Goal: Check status: Check status

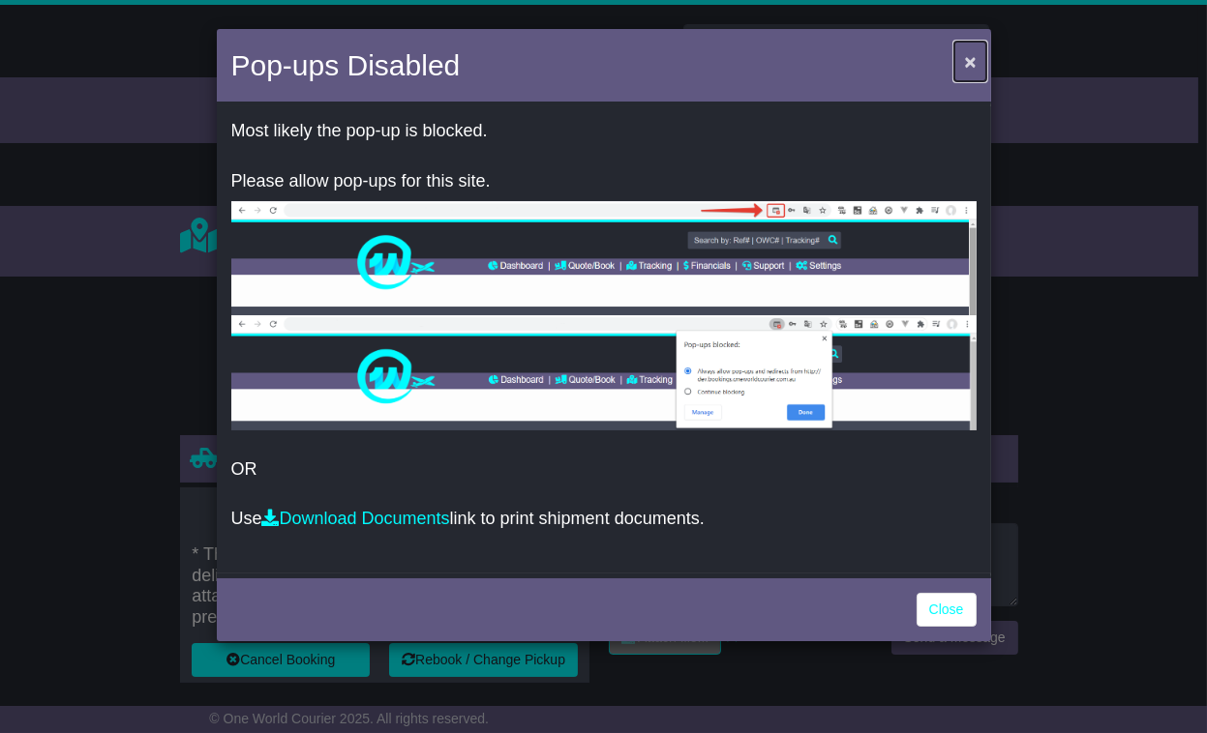
click at [969, 63] on span "×" at bounding box center [970, 61] width 12 height 22
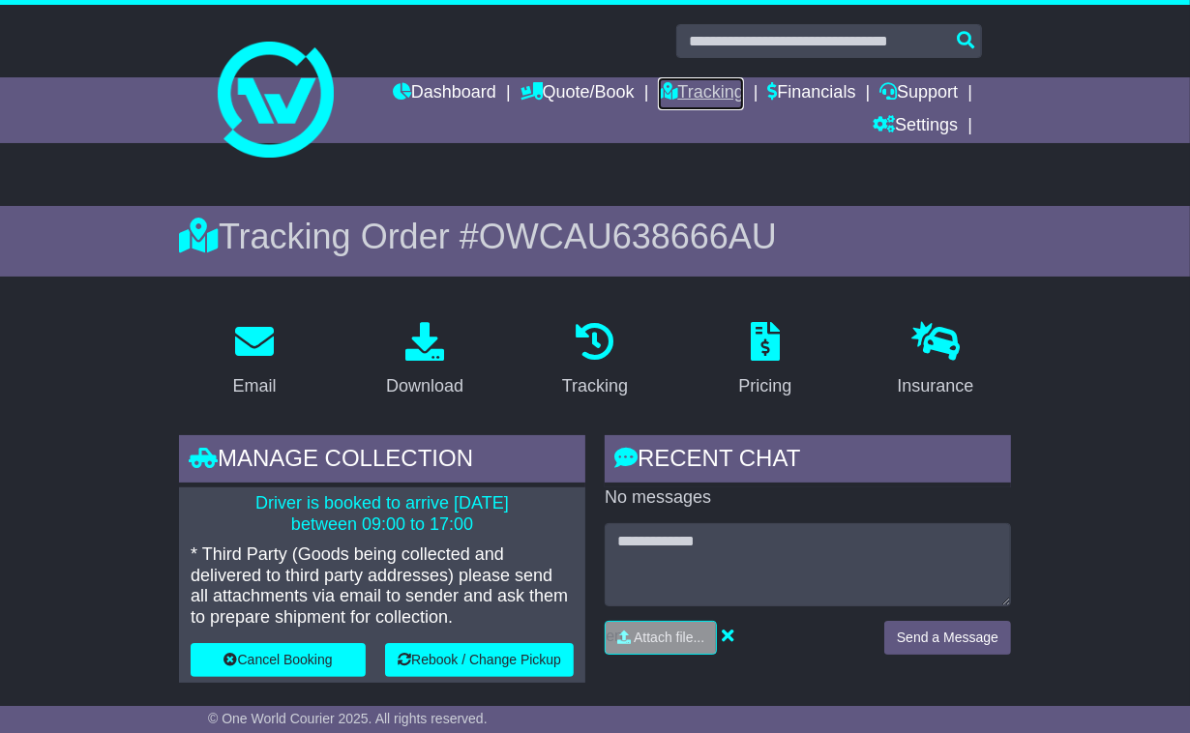
click at [679, 96] on link "Tracking" at bounding box center [700, 93] width 85 height 33
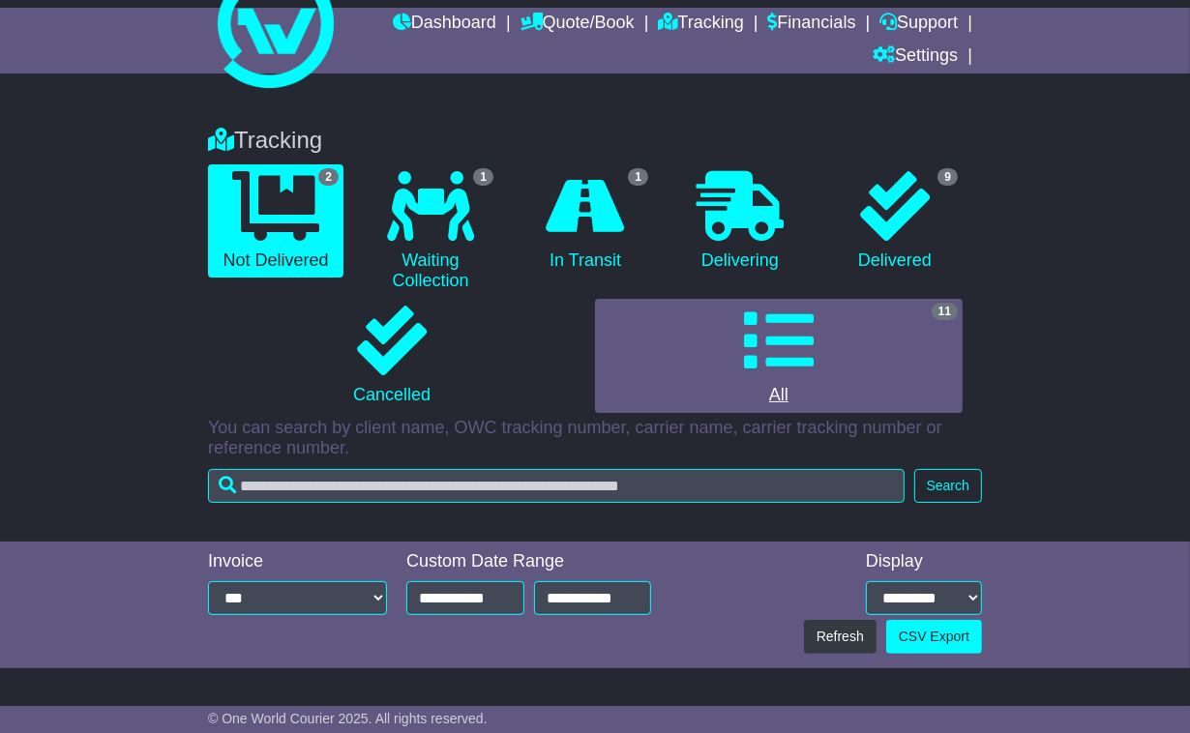
scroll to position [107, 0]
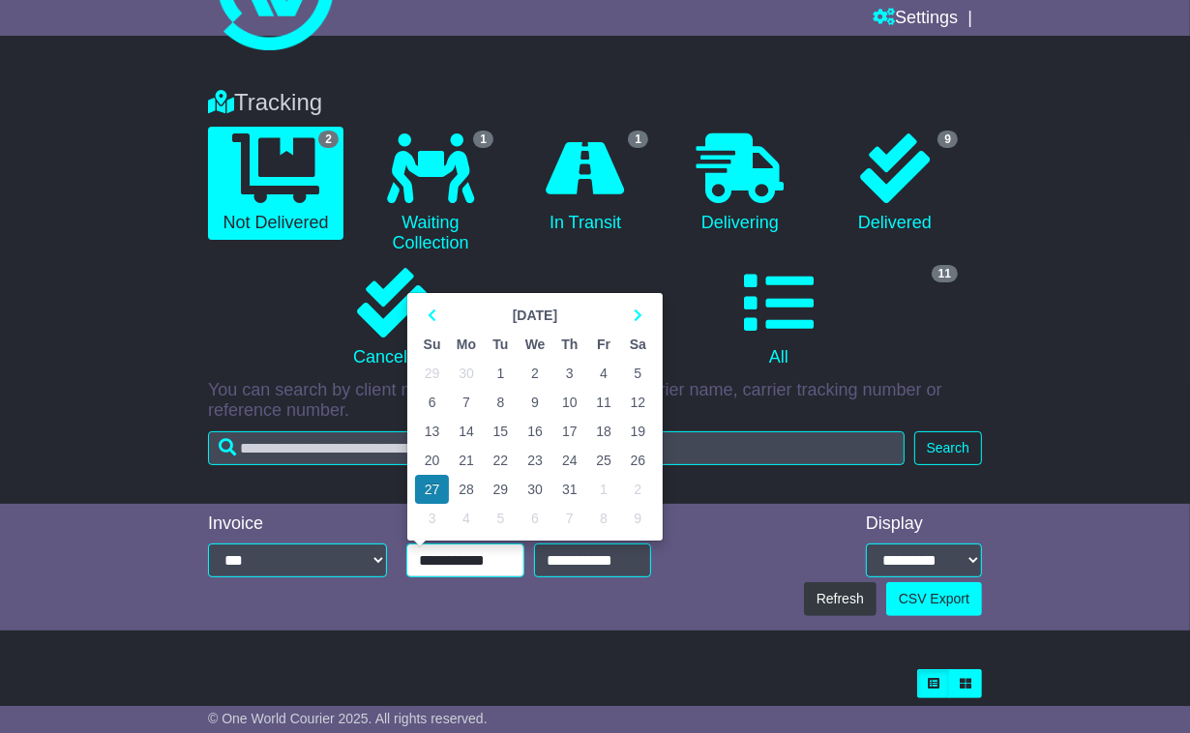
click at [484, 555] on input "**********" at bounding box center [465, 561] width 118 height 34
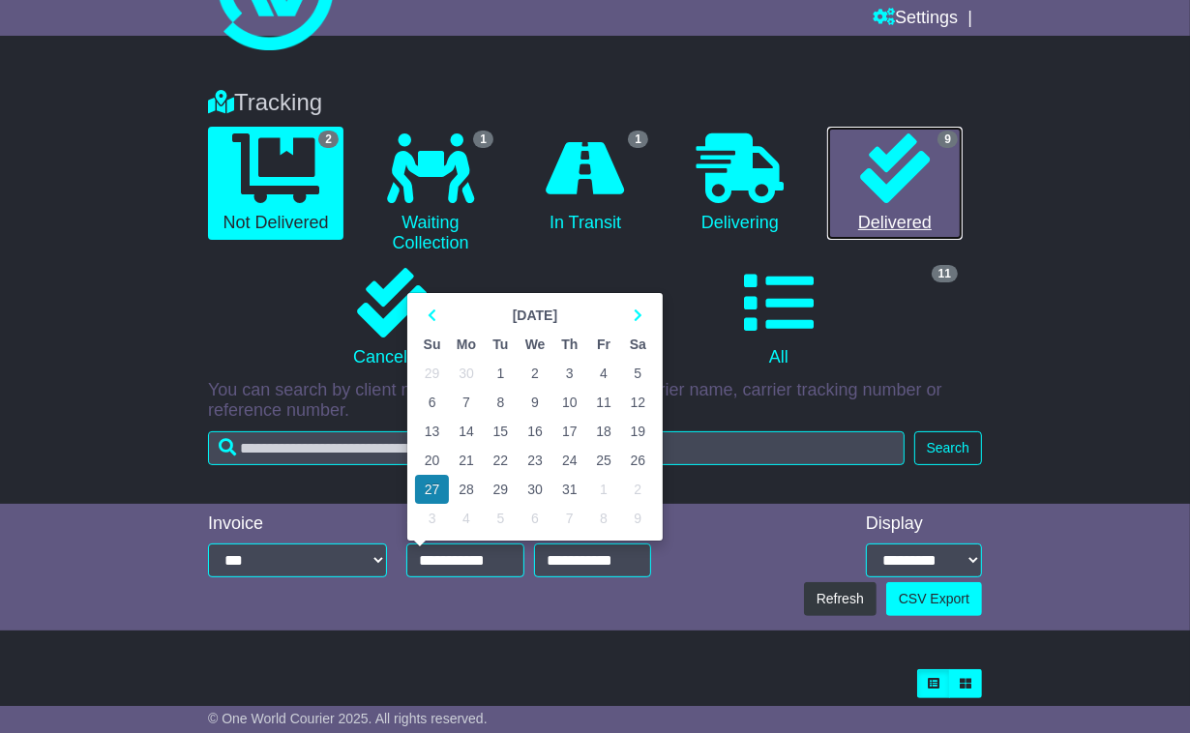
click at [860, 198] on icon at bounding box center [895, 169] width 70 height 70
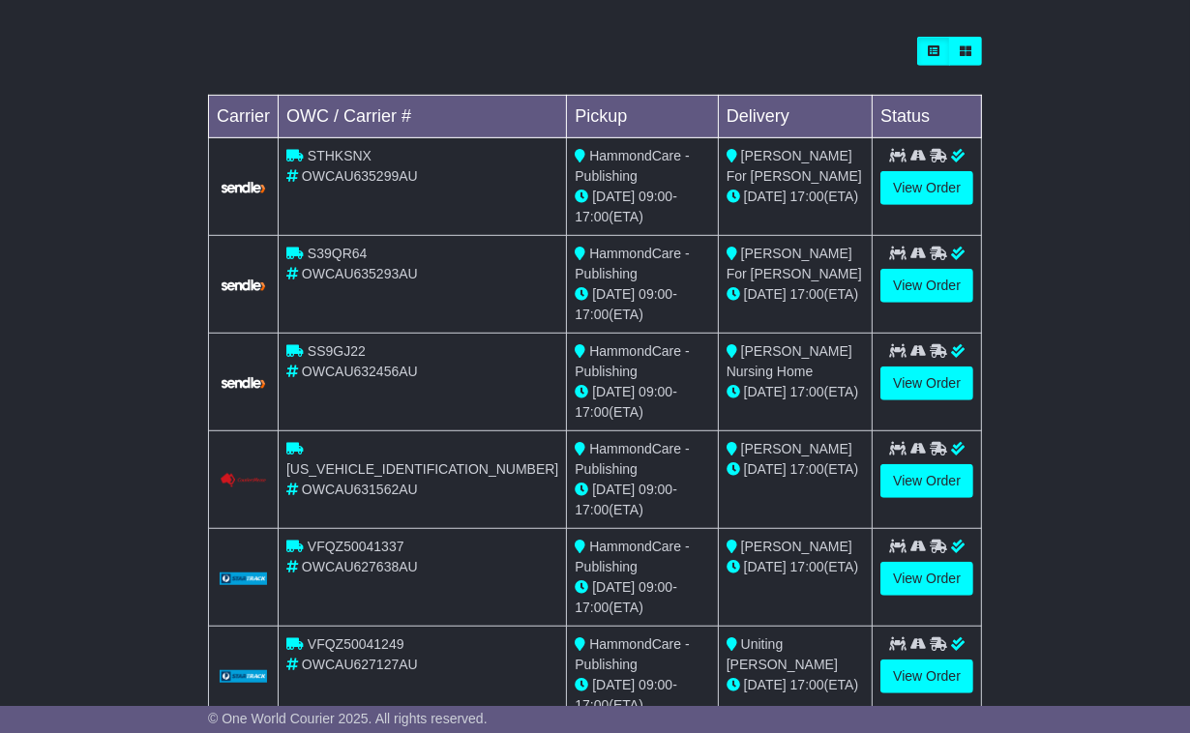
scroll to position [909, 0]
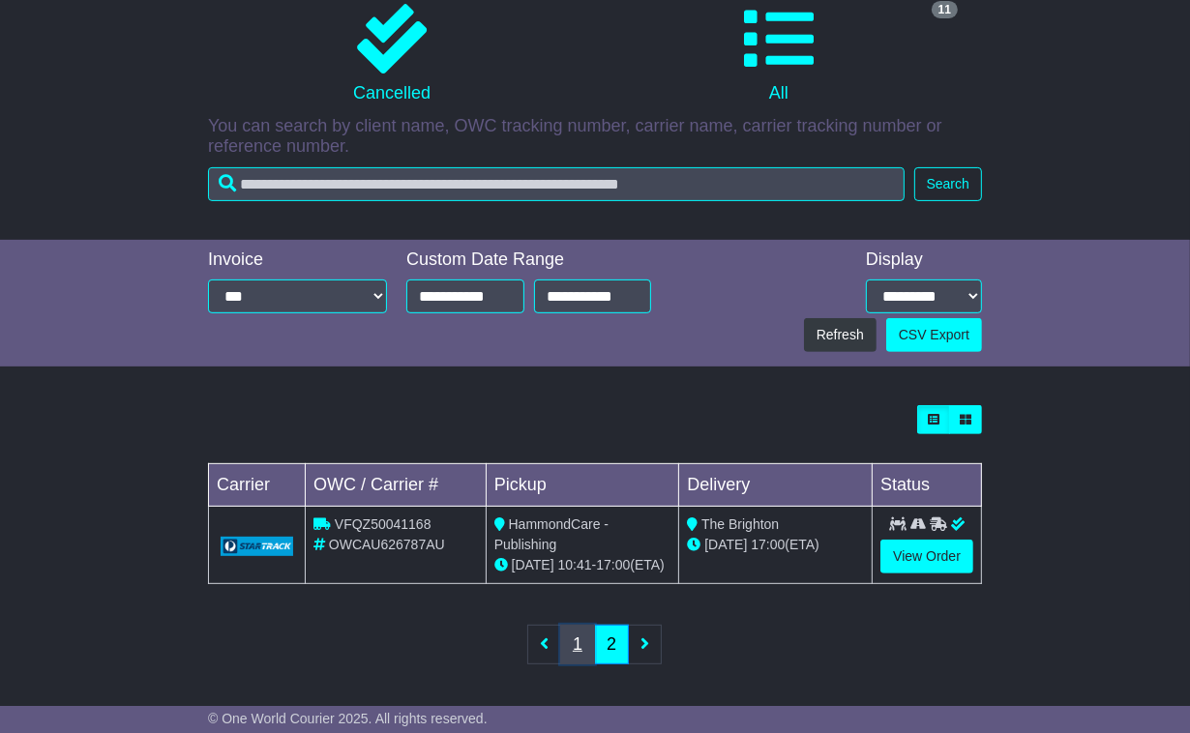
click at [562, 641] on link "1" at bounding box center [577, 645] width 35 height 40
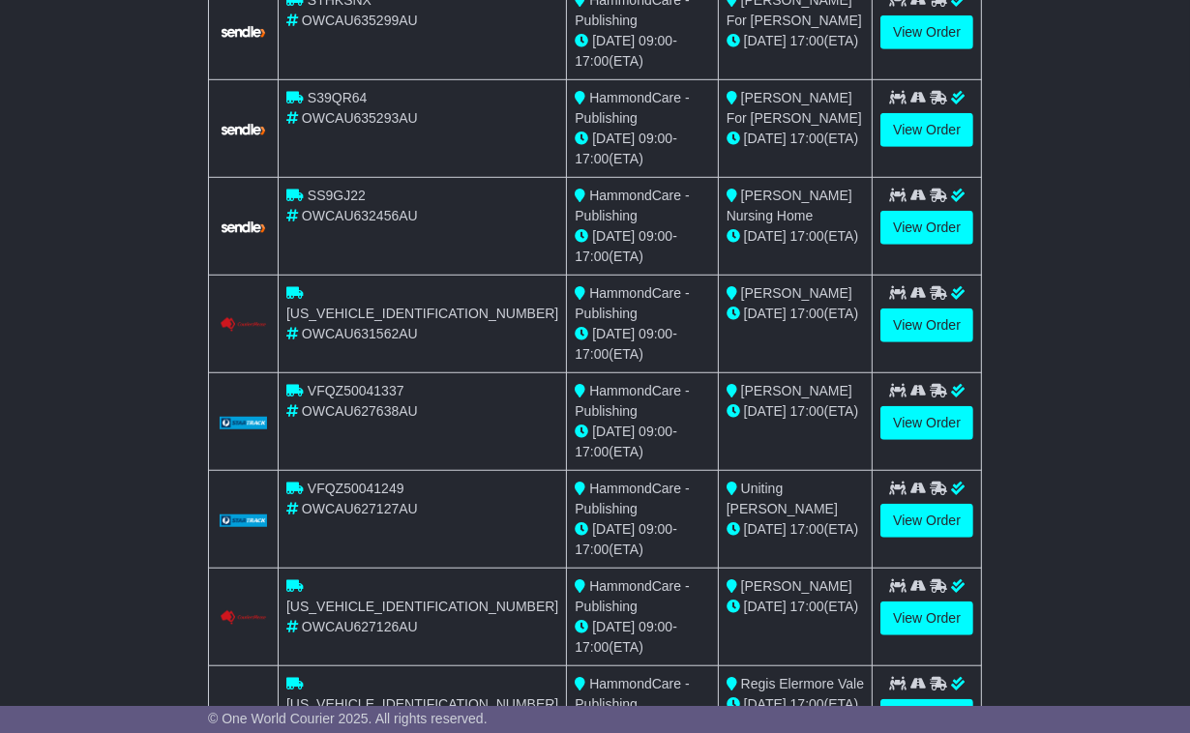
scroll to position [909, 0]
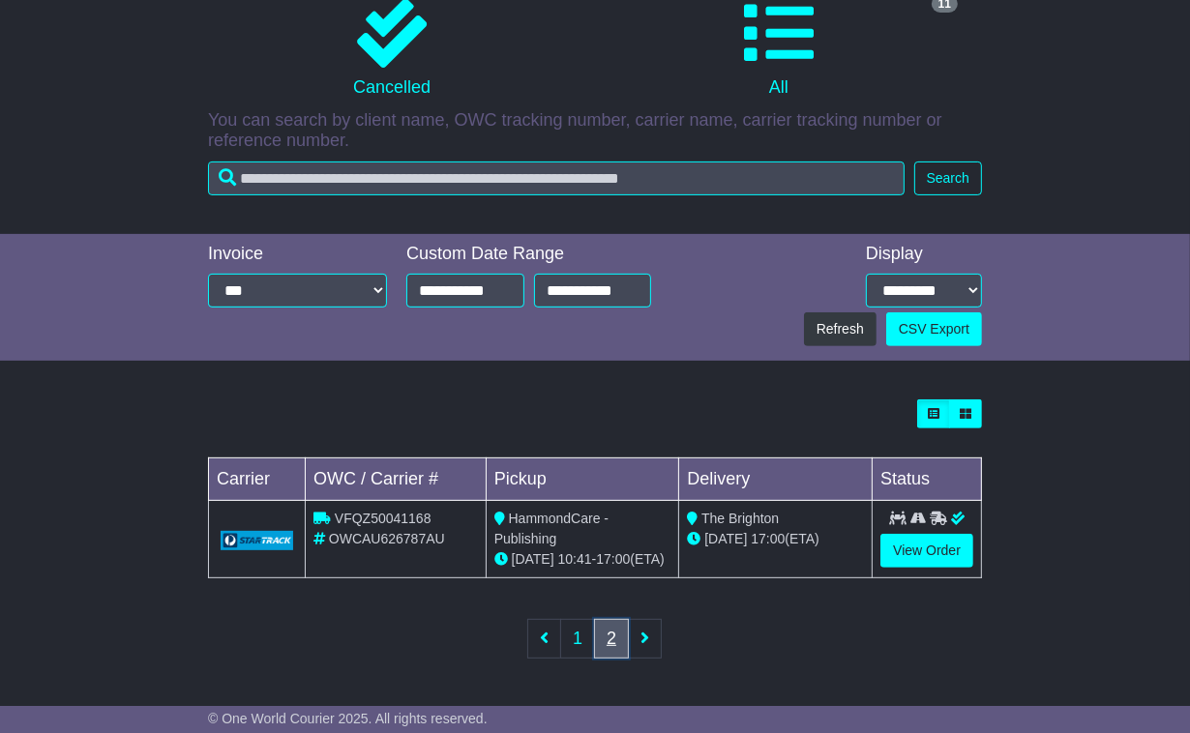
scroll to position [372, 0]
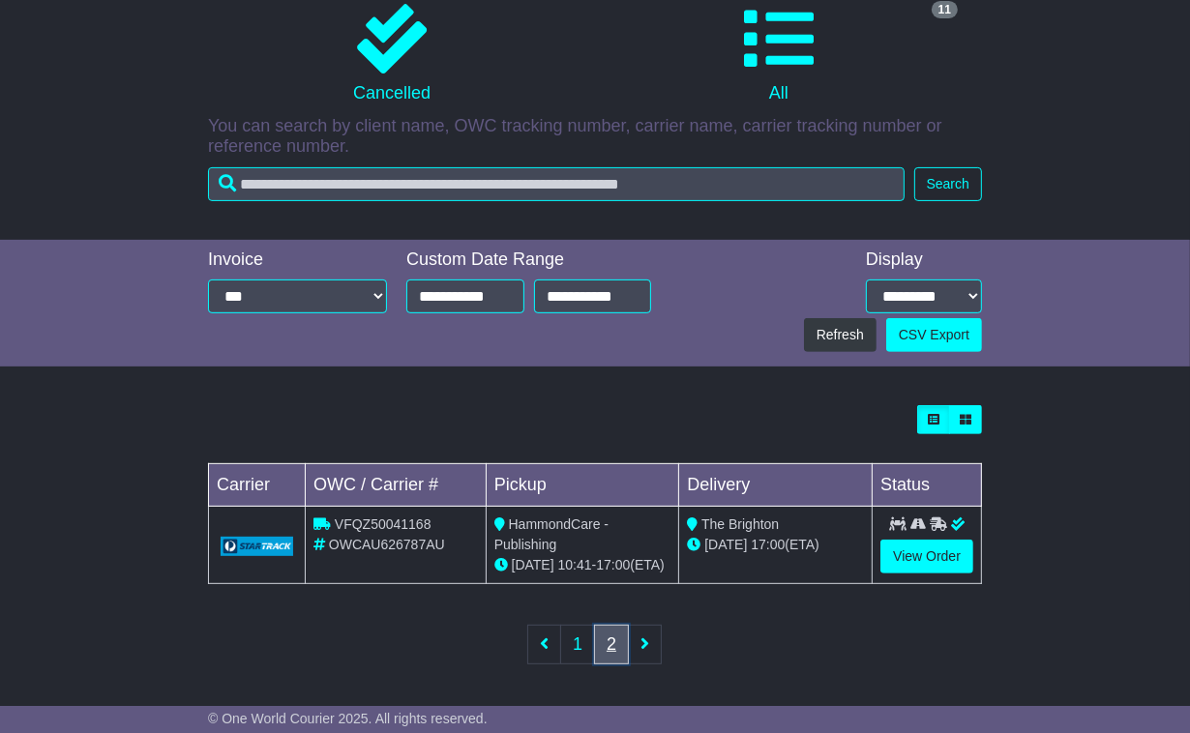
click at [595, 636] on link "2" at bounding box center [611, 645] width 35 height 40
click at [579, 646] on link "1" at bounding box center [577, 645] width 35 height 40
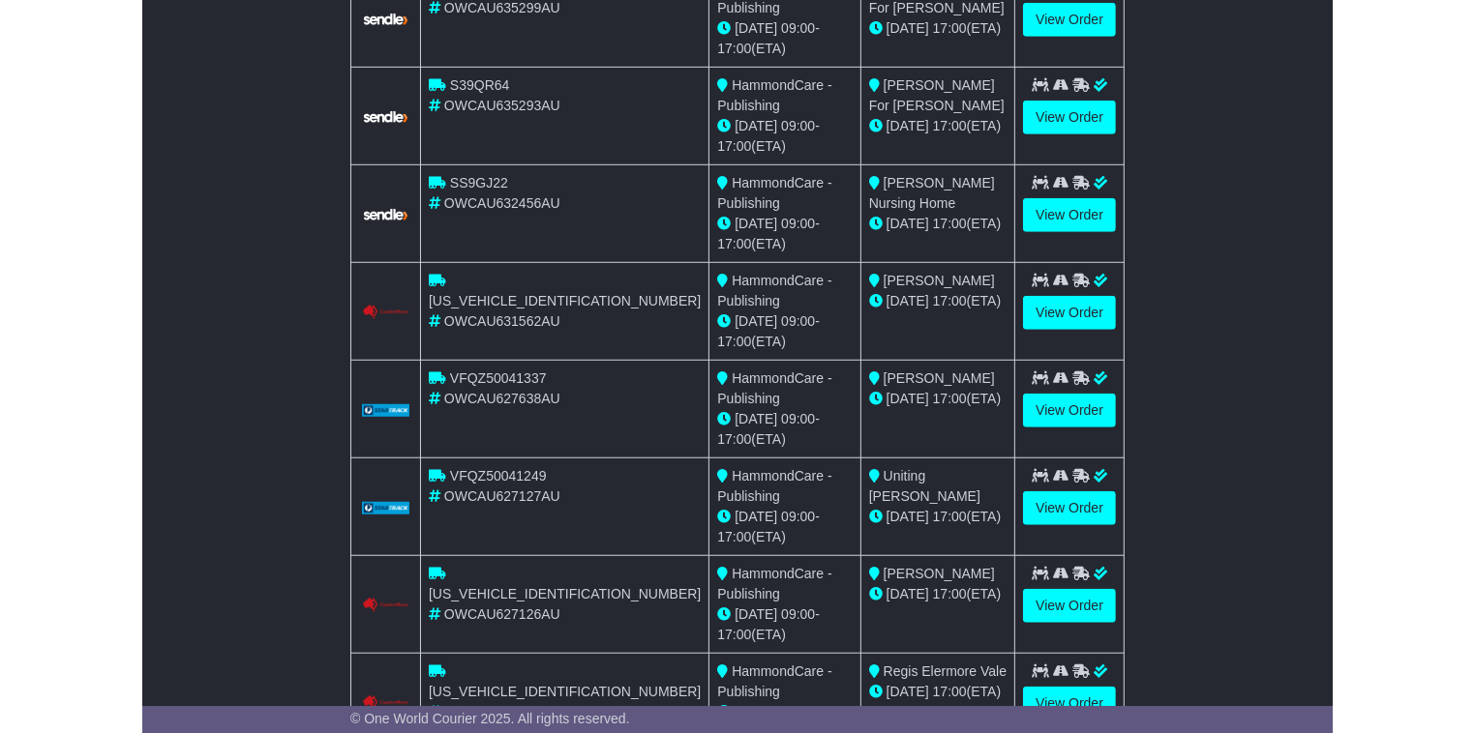
scroll to position [695, 0]
